Goal: Use online tool/utility: Utilize a website feature to perform a specific function

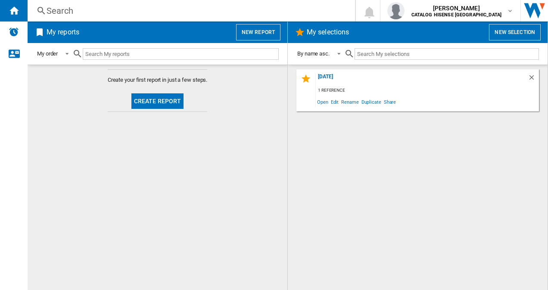
click at [165, 100] on button "Create report" at bounding box center [157, 101] width 53 height 16
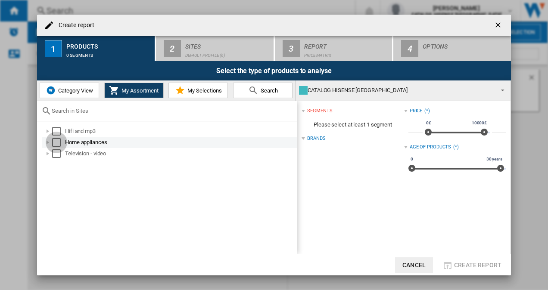
click at [52, 142] on div "Select" at bounding box center [56, 142] width 9 height 9
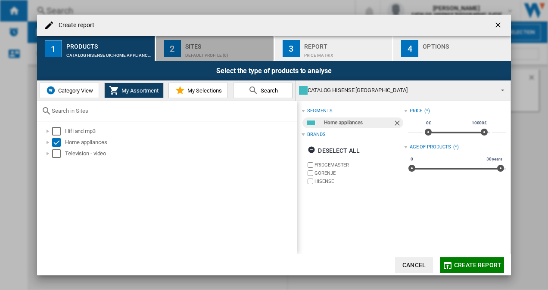
click at [224, 56] on div "Default profile (6)" at bounding box center [227, 53] width 85 height 9
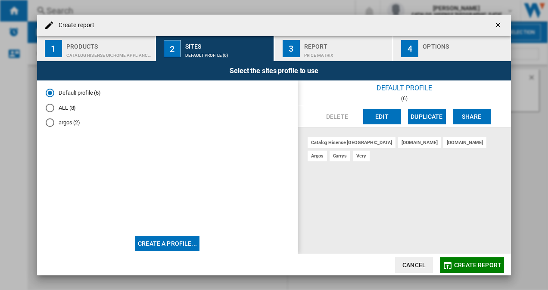
click at [346, 45] on div "Report" at bounding box center [346, 44] width 85 height 9
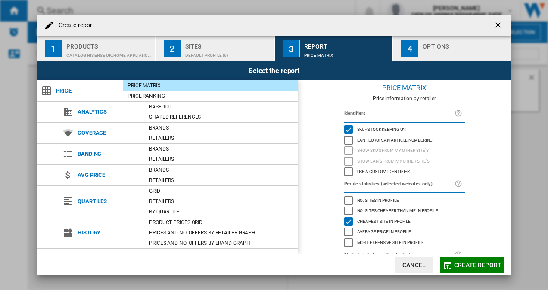
click at [203, 41] on div "Sites" at bounding box center [227, 44] width 85 height 9
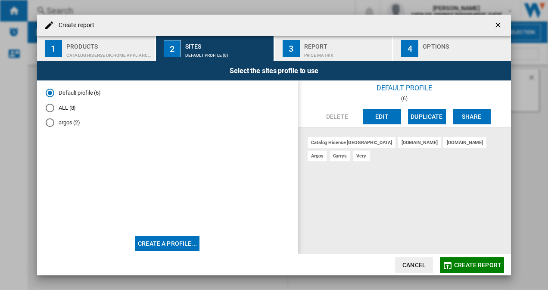
click at [56, 107] on md-radio-button "ALL (8)" at bounding box center [167, 108] width 243 height 8
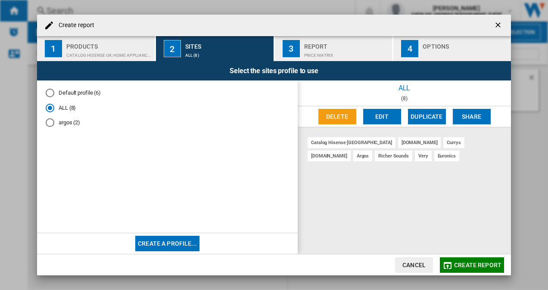
click at [334, 46] on div "Report" at bounding box center [346, 44] width 85 height 9
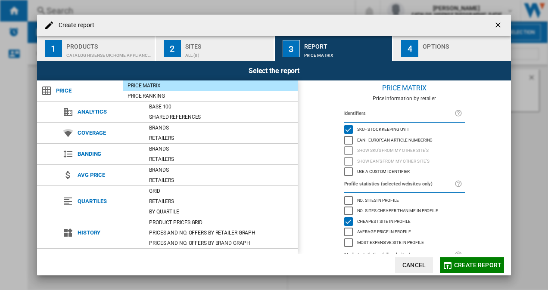
click at [442, 25] on div "Create report" at bounding box center [274, 26] width 474 height 22
click at [435, 46] on div "Options" at bounding box center [464, 44] width 85 height 9
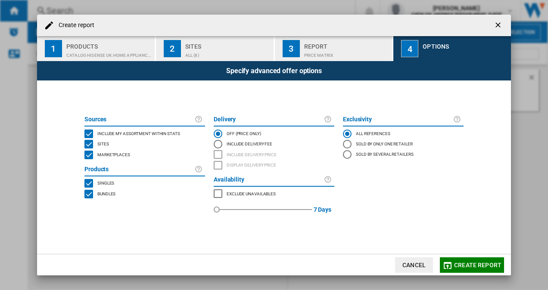
click at [469, 271] on button "Create report" at bounding box center [472, 266] width 64 height 16
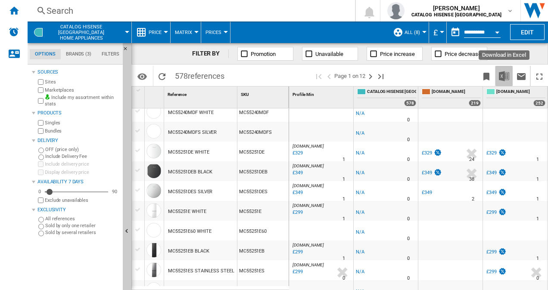
click at [507, 68] on button "Download in Excel" at bounding box center [503, 76] width 17 height 20
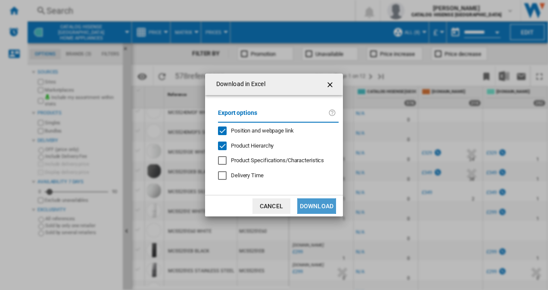
click at [310, 207] on button "Download" at bounding box center [316, 207] width 39 height 16
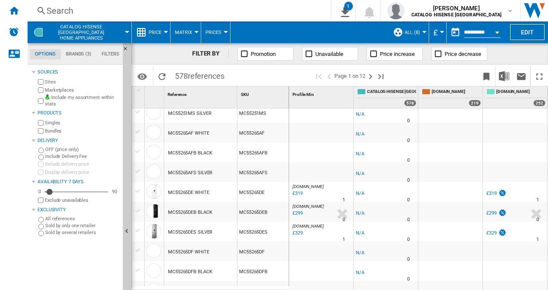
scroll to position [821, 0]
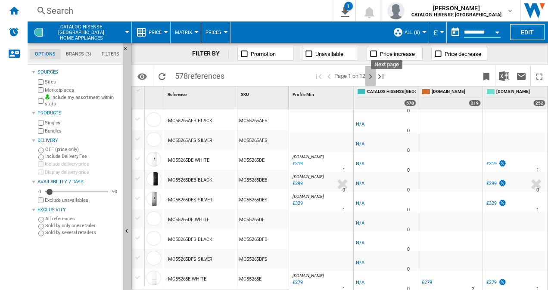
click at [368, 71] on ng-md-icon "Next page" at bounding box center [370, 76] width 10 height 10
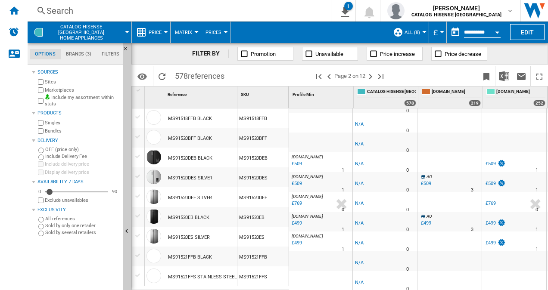
scroll to position [0, 0]
click at [371, 75] on ng-md-icon "Next page" at bounding box center [370, 76] width 10 height 10
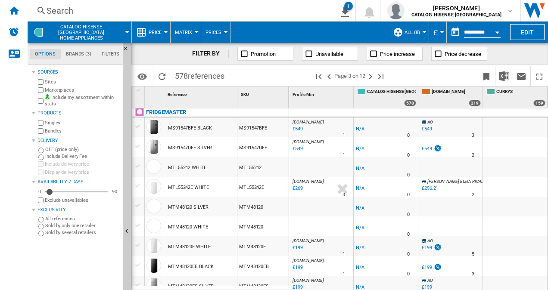
scroll to position [3, 0]
